Goal: Task Accomplishment & Management: Manage account settings

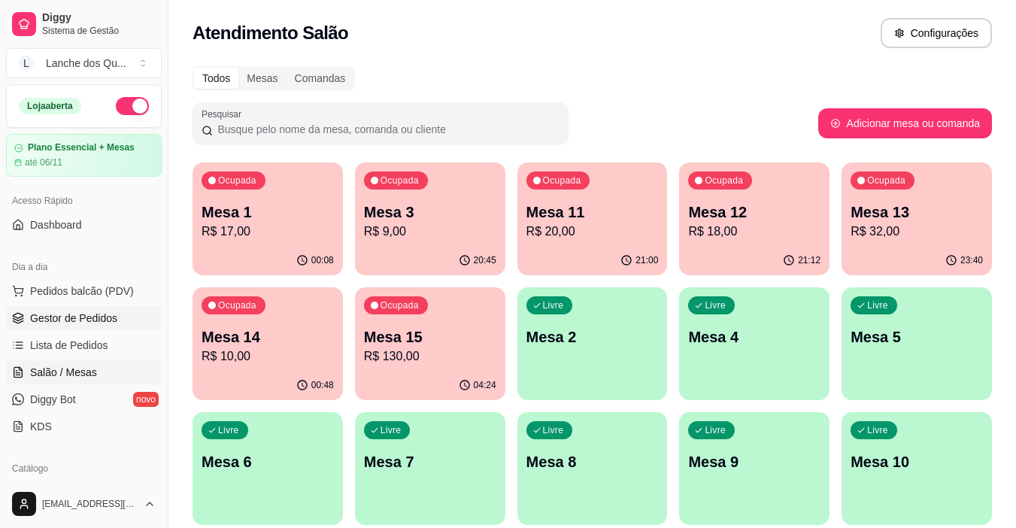
click at [101, 327] on link "Gestor de Pedidos" at bounding box center [84, 318] width 156 height 24
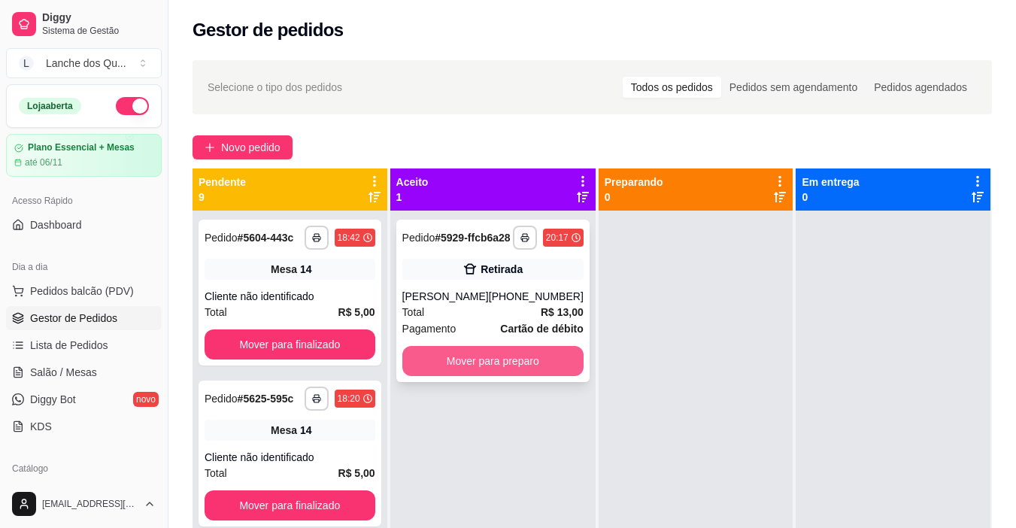
click at [511, 369] on button "Mover para preparo" at bounding box center [492, 361] width 181 height 30
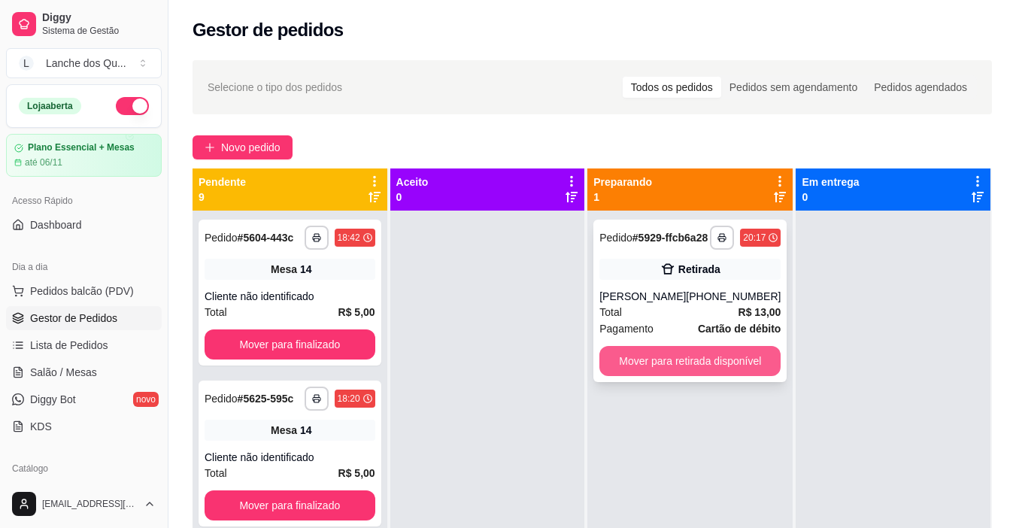
click at [650, 366] on button "Mover para retirada disponível" at bounding box center [689, 361] width 181 height 30
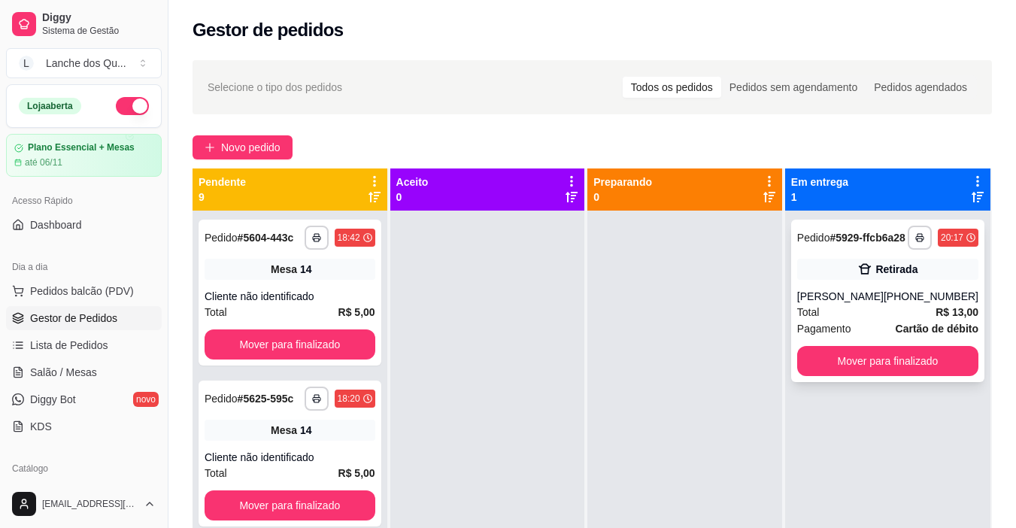
click at [876, 302] on div "[PERSON_NAME]" at bounding box center [840, 296] width 87 height 15
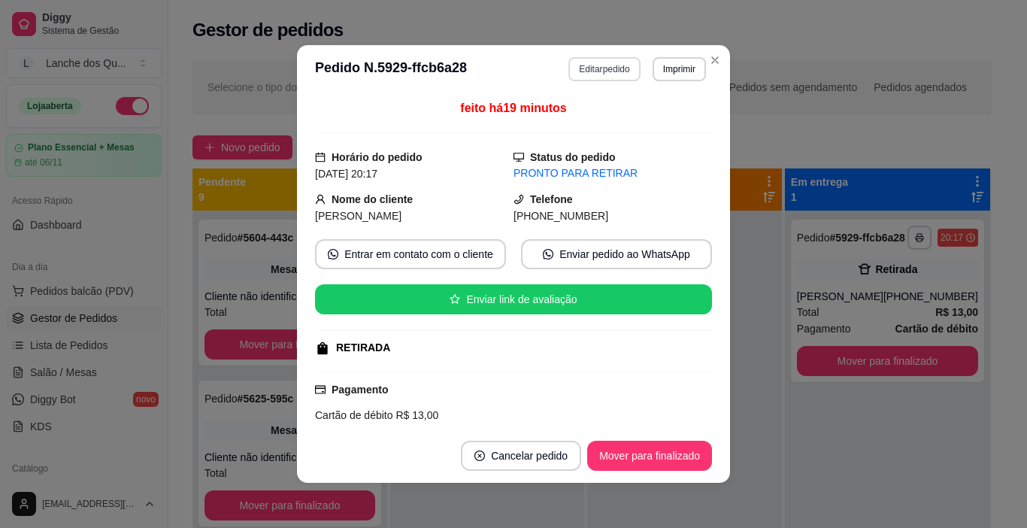
click at [585, 63] on button "Editar pedido" at bounding box center [604, 69] width 71 height 24
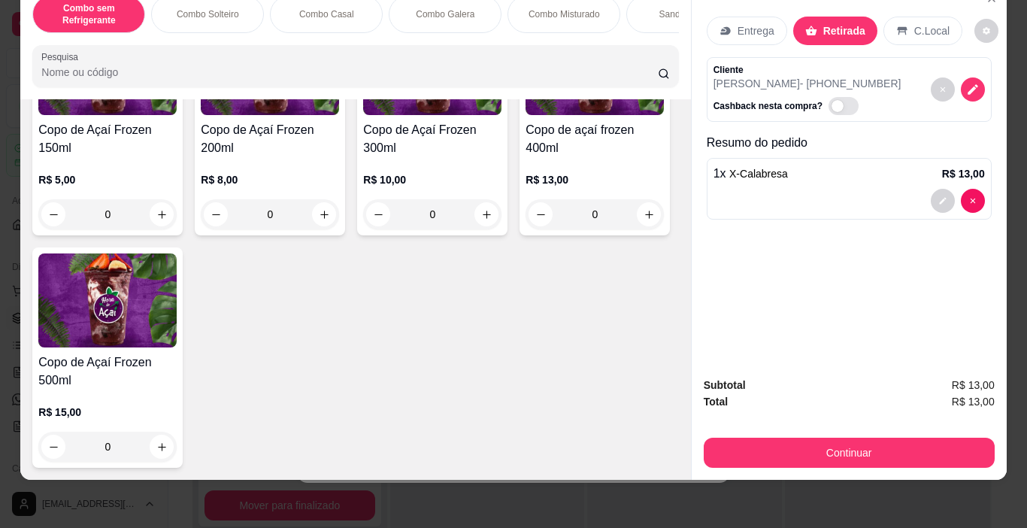
scroll to position [4664, 0]
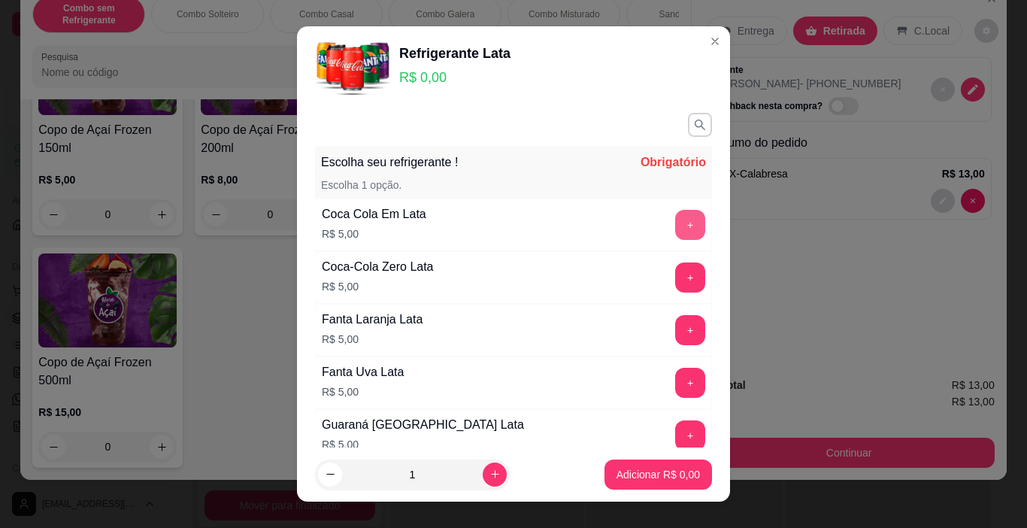
click at [675, 232] on button "+" at bounding box center [690, 225] width 30 height 30
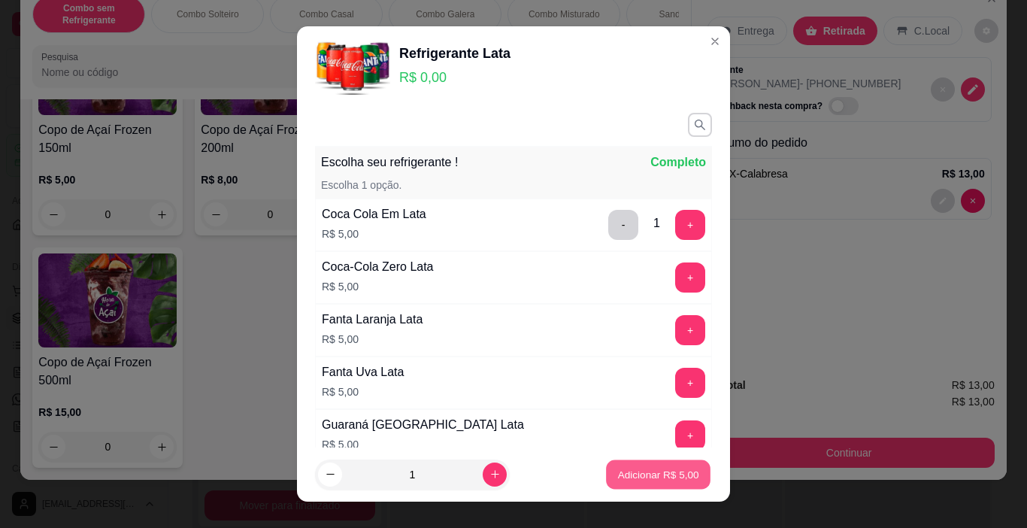
click at [644, 479] on p "Adicionar R$ 5,00" at bounding box center [658, 474] width 81 height 14
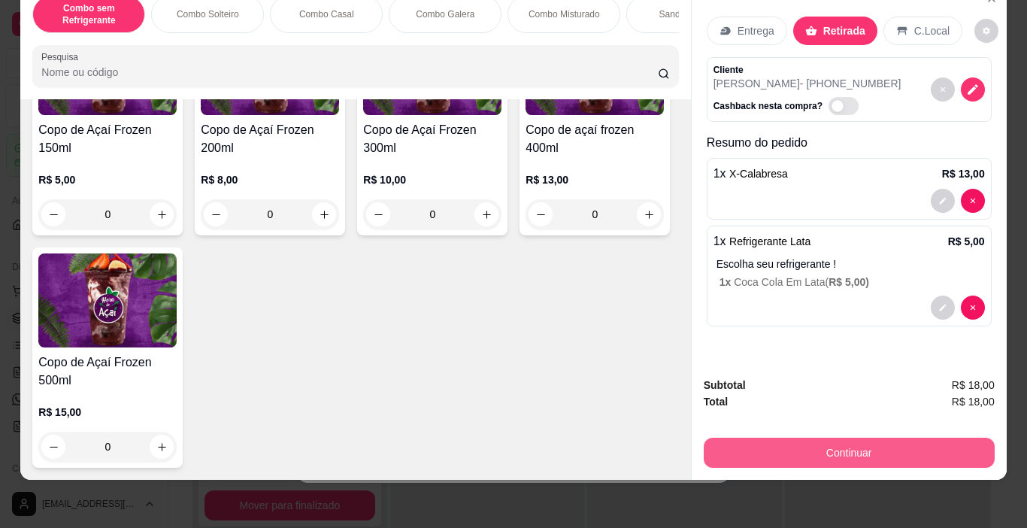
click at [730, 438] on button "Continuar" at bounding box center [849, 453] width 291 height 30
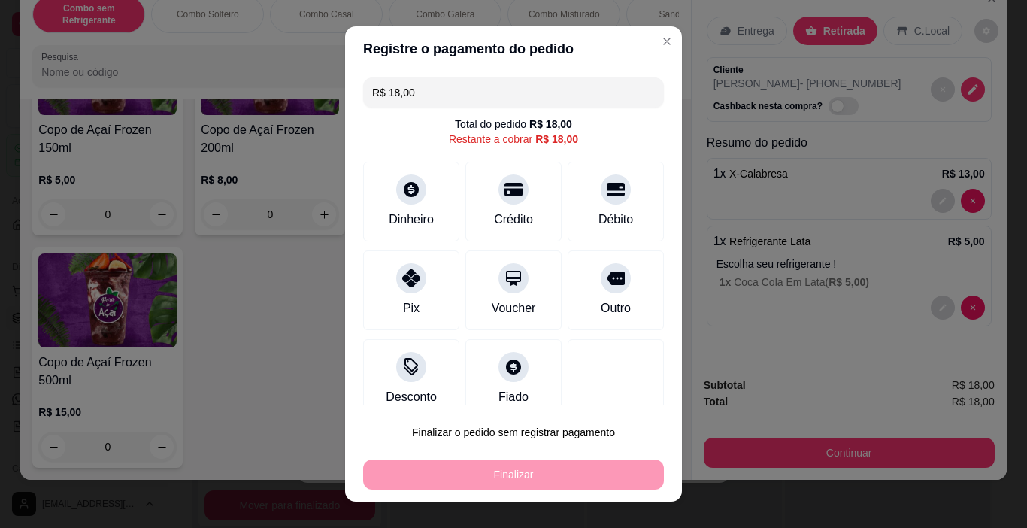
click at [545, 212] on div "Dinheiro Crédito Débito" at bounding box center [513, 202] width 301 height 80
click at [597, 217] on div "Débito" at bounding box center [616, 218] width 38 height 20
type input "R$ 0,00"
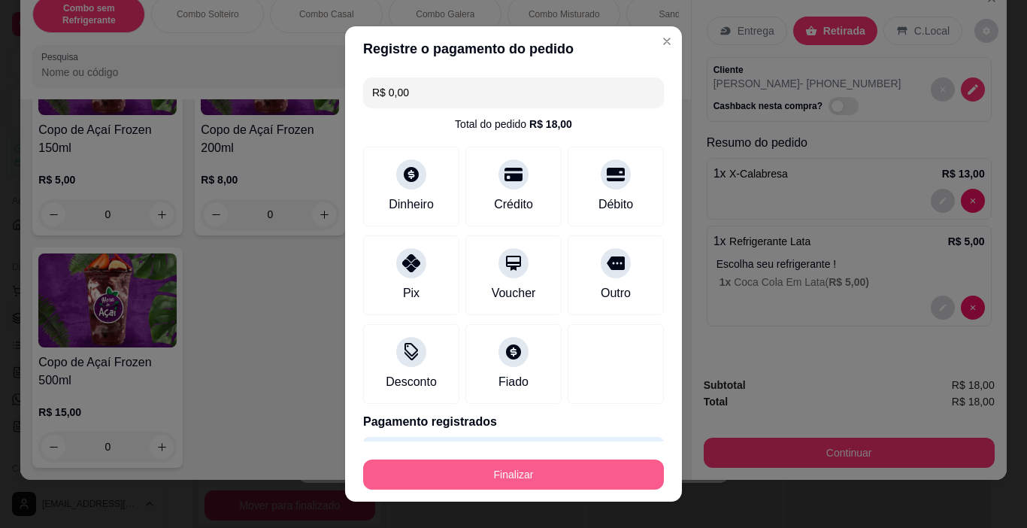
click at [554, 481] on button "Finalizar" at bounding box center [513, 475] width 301 height 30
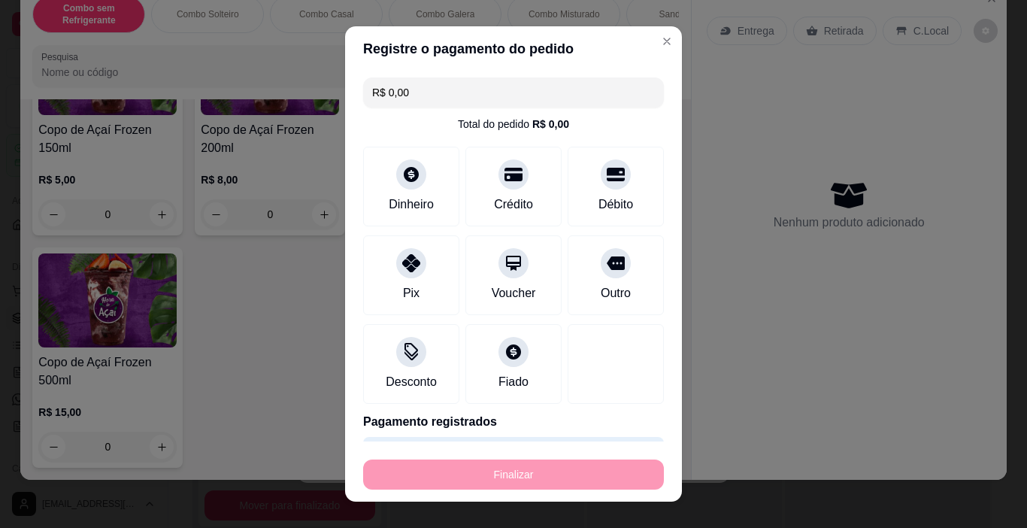
type input "0"
type input "-R$ 18,00"
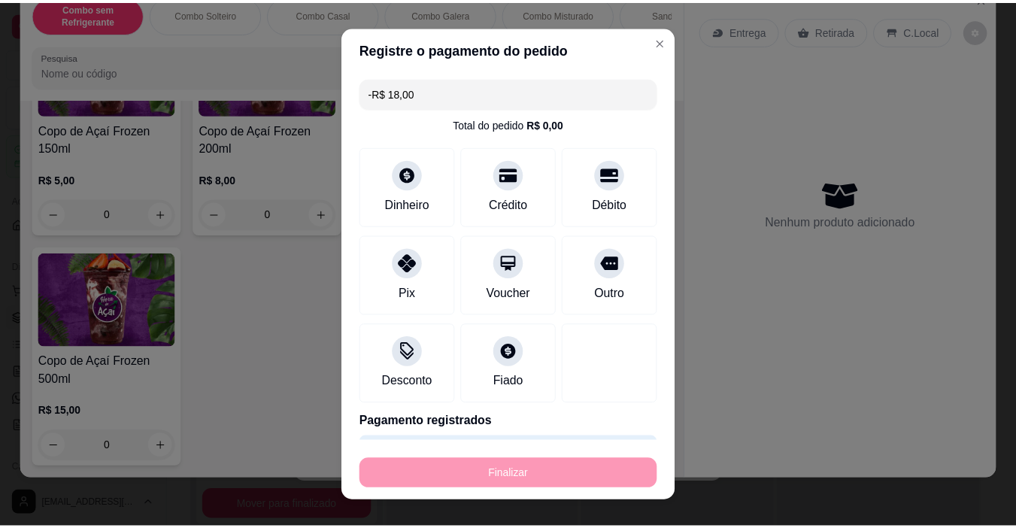
scroll to position [4662, 0]
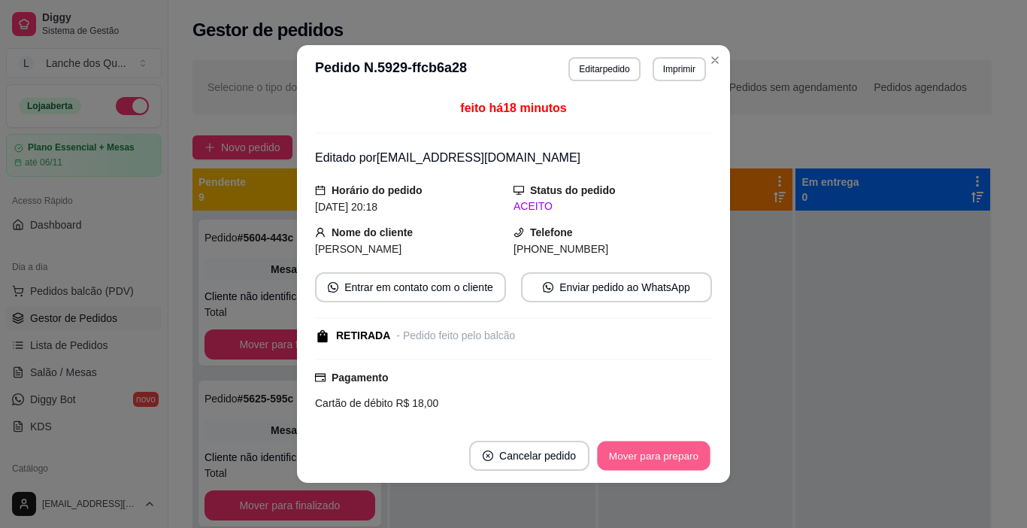
click at [634, 458] on button "Mover para preparo" at bounding box center [653, 456] width 113 height 29
click at [637, 458] on div "Mover para preparo" at bounding box center [644, 456] width 138 height 30
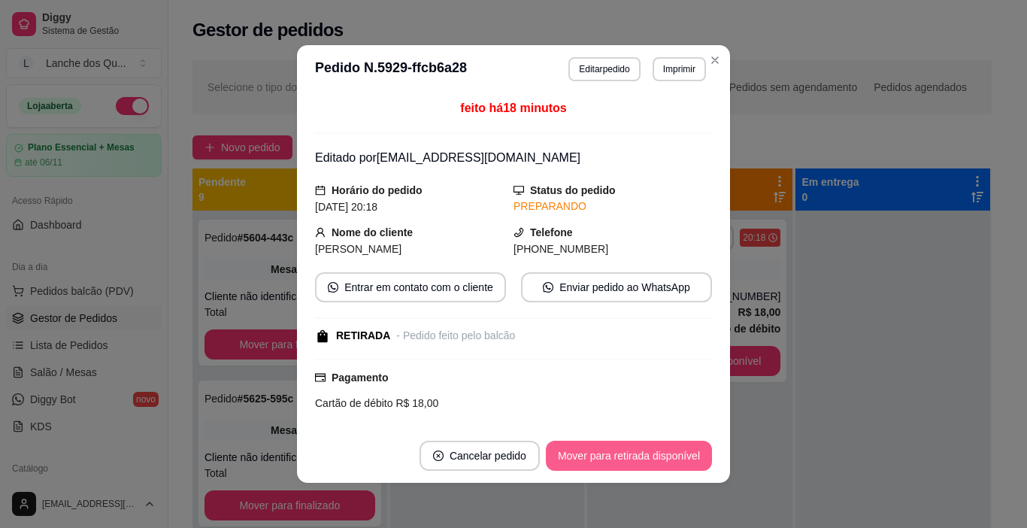
click at [637, 458] on button "Mover para retirada disponível" at bounding box center [629, 456] width 166 height 30
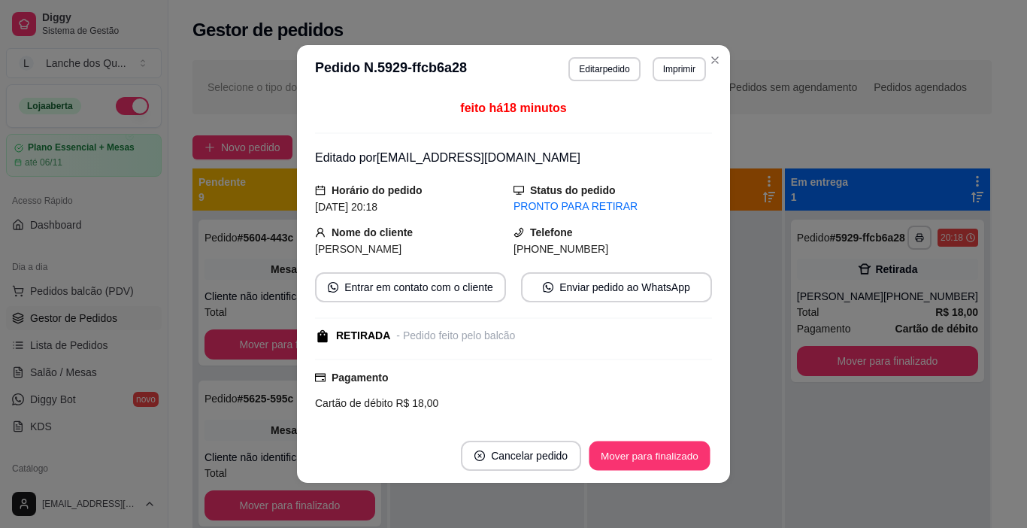
click at [634, 458] on button "Mover para finalizado" at bounding box center [650, 456] width 121 height 29
